Goal: Task Accomplishment & Management: Complete application form

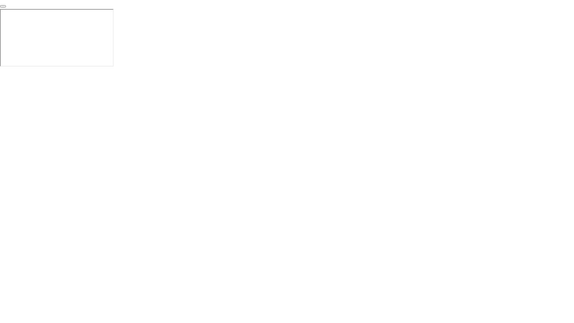
click at [6, 7] on button "End Proctoring Session" at bounding box center [3, 6] width 6 height 2
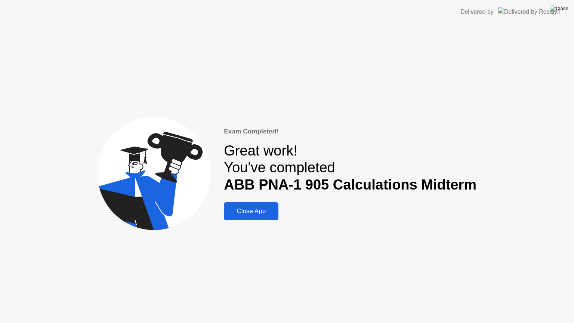
click at [567, 9] on img at bounding box center [559, 9] width 19 height 6
